Goal: Task Accomplishment & Management: Manage account settings

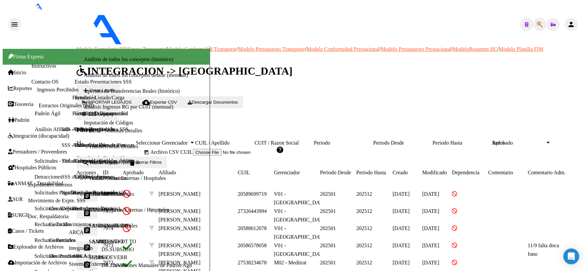
click at [113, 111] on span "Legajos" at bounding box center [105, 113] width 15 height 5
click at [91, 226] on mat-icon "assignment" at bounding box center [87, 230] width 8 height 8
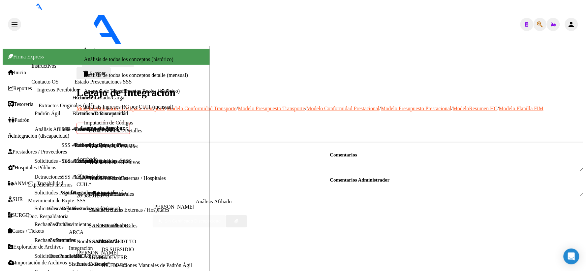
scroll to position [183, 0]
type textarea "27409330679"
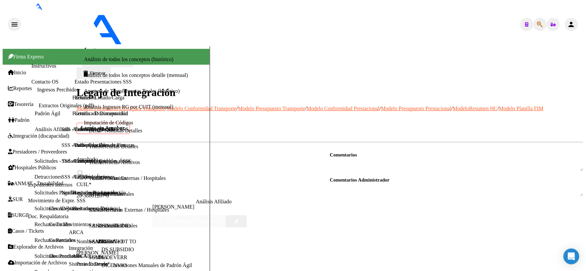
scroll to position [316, 0]
click at [390, 183] on textarea at bounding box center [456, 189] width 253 height 13
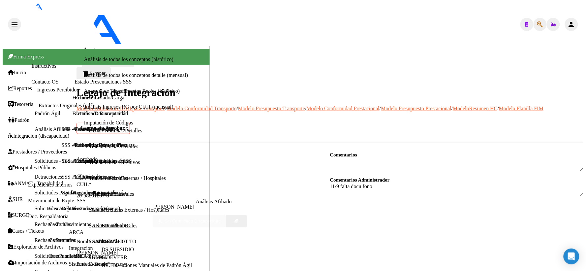
type textarea "11/9 falta docu fono"
drag, startPoint x: 539, startPoint y: 40, endPoint x: 533, endPoint y: 40, distance: 5.9
click at [129, 59] on span "Guardar cambios" at bounding box center [112, 61] width 34 height 5
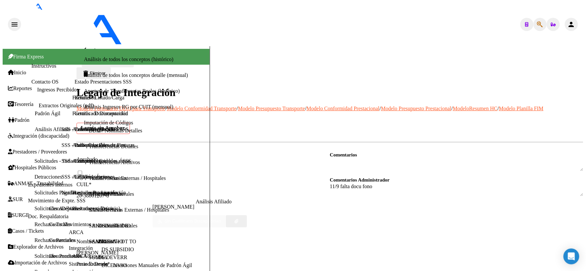
click at [85, 46] on mat-icon "arrow_back" at bounding box center [86, 50] width 8 height 8
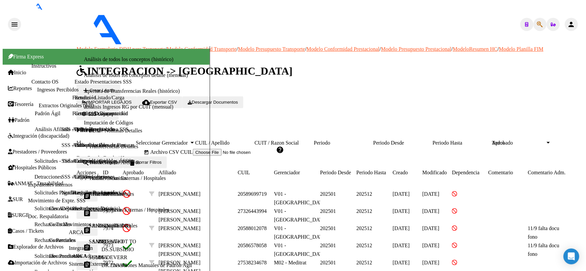
click at [91, 209] on mat-icon "assignment" at bounding box center [87, 213] width 8 height 8
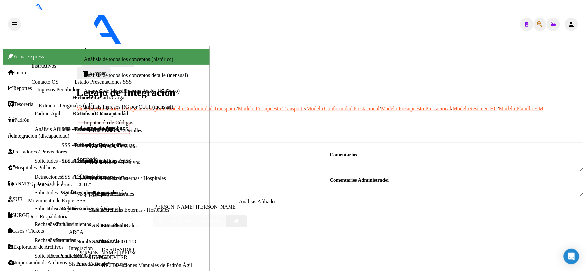
scroll to position [316, 0]
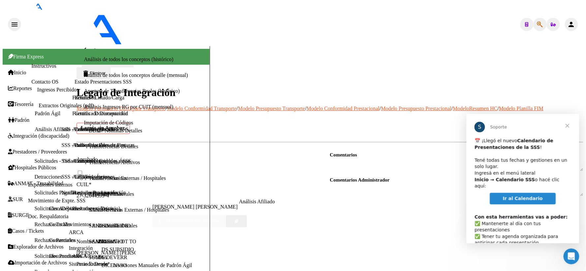
scroll to position [0, 0]
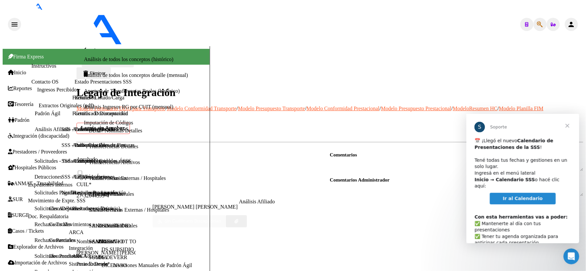
click at [510, 195] on span "Ir al Calendario" at bounding box center [523, 197] width 40 height 5
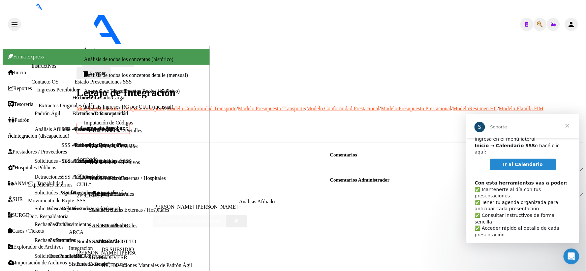
click at [568, 127] on span "Cerrar" at bounding box center [567, 125] width 24 height 24
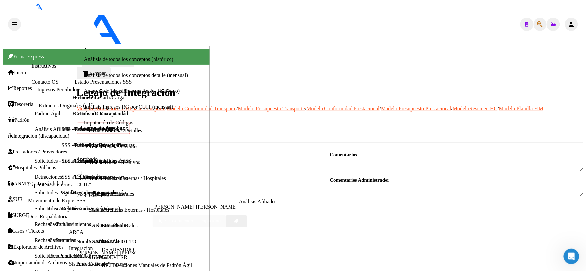
scroll to position [279, 0]
type textarea "30716524945"
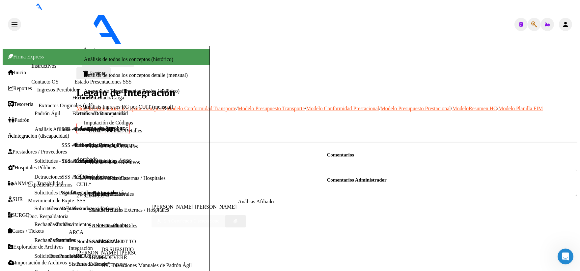
type textarea "1- CDIA JD CON DEP"
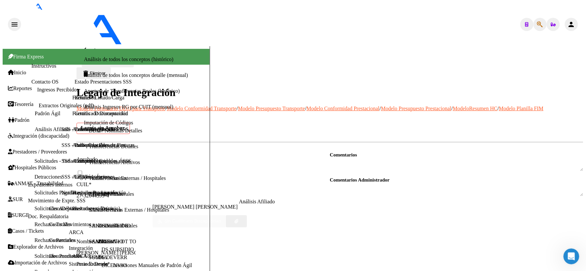
checkbox input "true"
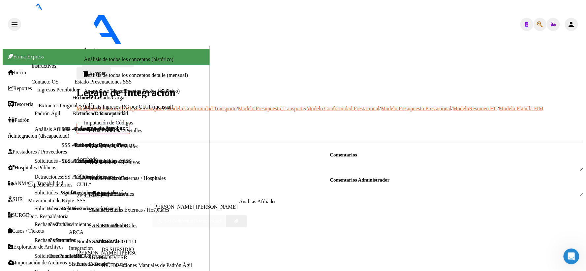
checkbox input "true"
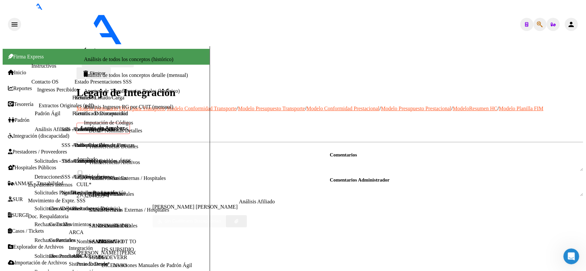
scroll to position [0, 0]
click at [83, 168] on span at bounding box center [79, 171] width 7 height 7
click at [82, 170] on input "checkbox" at bounding box center [80, 172] width 4 height 4
checkbox input "true"
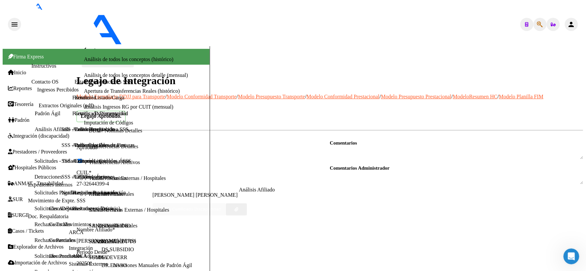
click at [129, 59] on span "Guardar cambios" at bounding box center [112, 61] width 34 height 5
click at [84, 46] on mat-icon "arrow_back" at bounding box center [86, 50] width 8 height 8
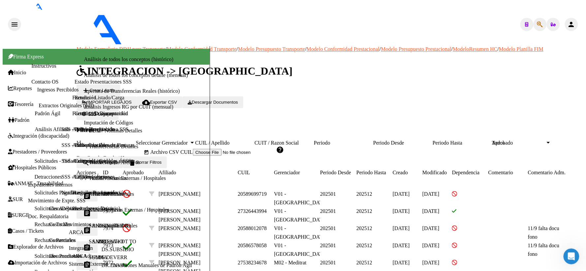
click at [93, 194] on button "assignment" at bounding box center [86, 195] width 21 height 12
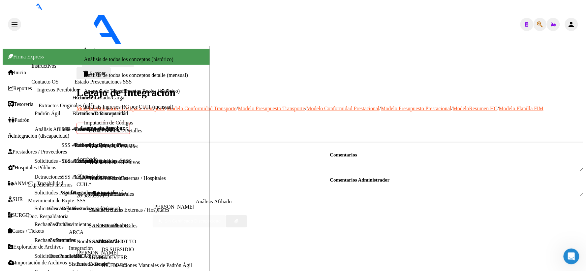
scroll to position [316, 0]
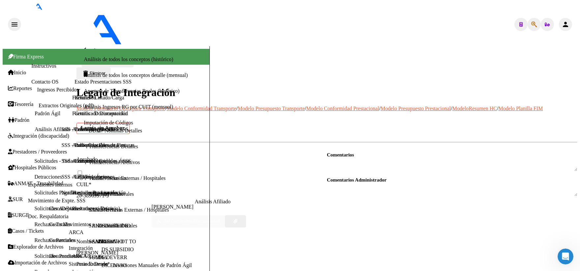
type textarea "91"
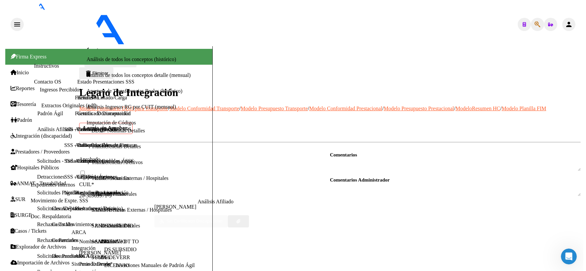
scroll to position [314, 0]
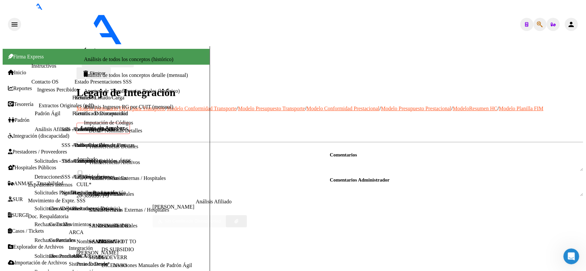
checkbox input "true"
click at [83, 168] on span at bounding box center [79, 171] width 7 height 7
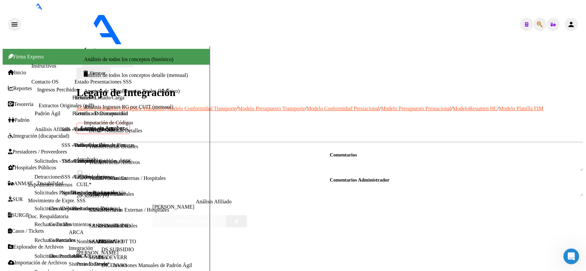
click at [82, 170] on input "checkbox" at bounding box center [80, 172] width 4 height 4
checkbox input "true"
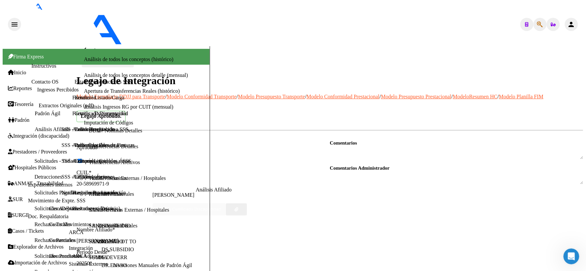
scroll to position [304, 0]
click at [129, 59] on span "Guardar cambios" at bounding box center [112, 61] width 34 height 5
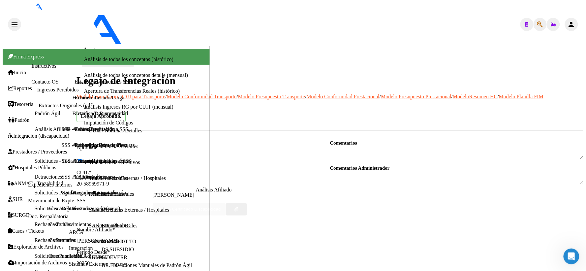
click at [90, 46] on mat-icon "arrow_back" at bounding box center [86, 50] width 8 height 8
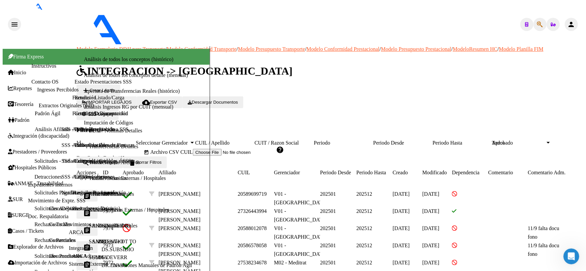
click at [455, 69] on app-list-header "INTEGRACION -> Legajos add Crear Legajo IMPORTAR LEGAJOS cloud_download Exporta…" at bounding box center [329, 116] width 506 height 103
click at [546, 142] on div at bounding box center [547, 143] width 3 height 2
click at [118, 159] on span "search Buscar Legajo" at bounding box center [100, 161] width 36 height 5
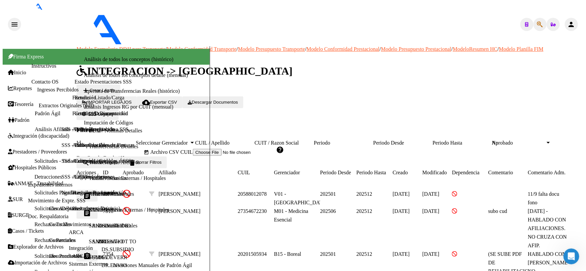
click at [448, 65] on h1 "INTEGRACION -> Legajos" at bounding box center [329, 71] width 506 height 12
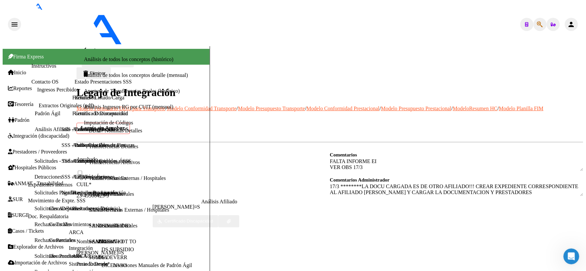
scroll to position [183, 0]
type input "LEGUIZAMON BENJAMIN TOMAS"
click at [87, 46] on mat-icon "arrow_back" at bounding box center [86, 50] width 8 height 8
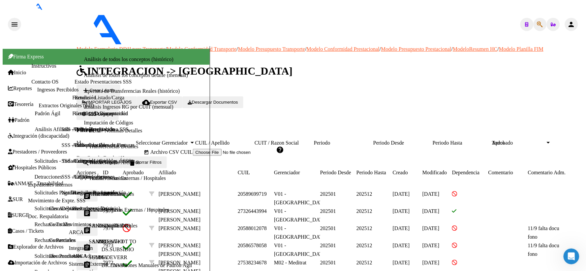
click at [254, 140] on input "CUIL / Apellido" at bounding box center [224, 143] width 59 height 6
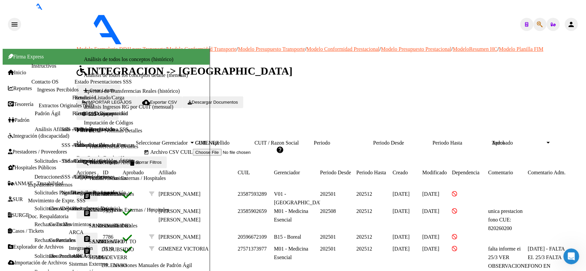
type input "GIMENEZ"
